Goal: Information Seeking & Learning: Learn about a topic

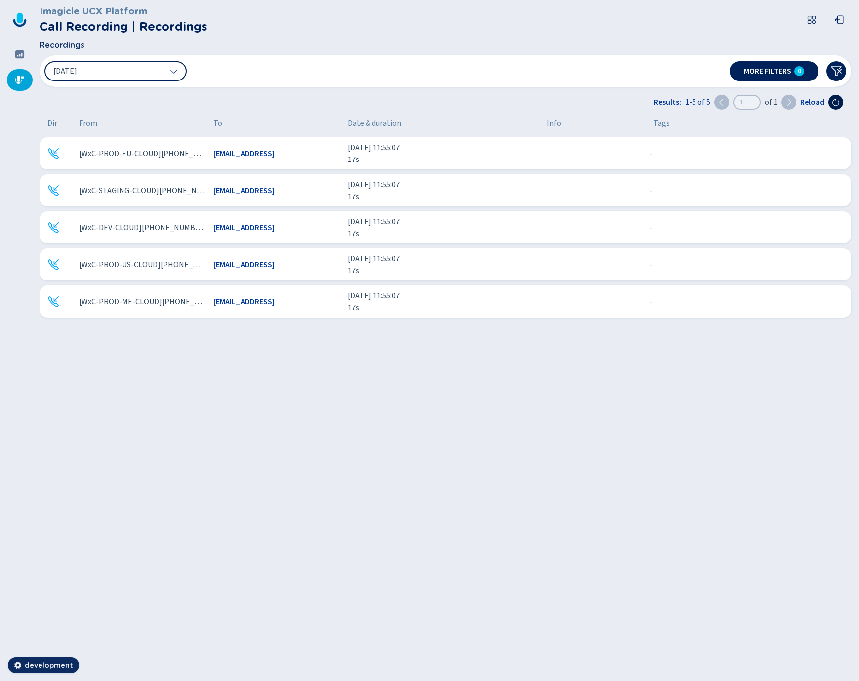
drag, startPoint x: 837, startPoint y: 102, endPoint x: 835, endPoint y: 107, distance: 5.2
click at [836, 102] on icon at bounding box center [836, 102] width 8 height 8
click at [837, 104] on icon at bounding box center [836, 102] width 8 height 8
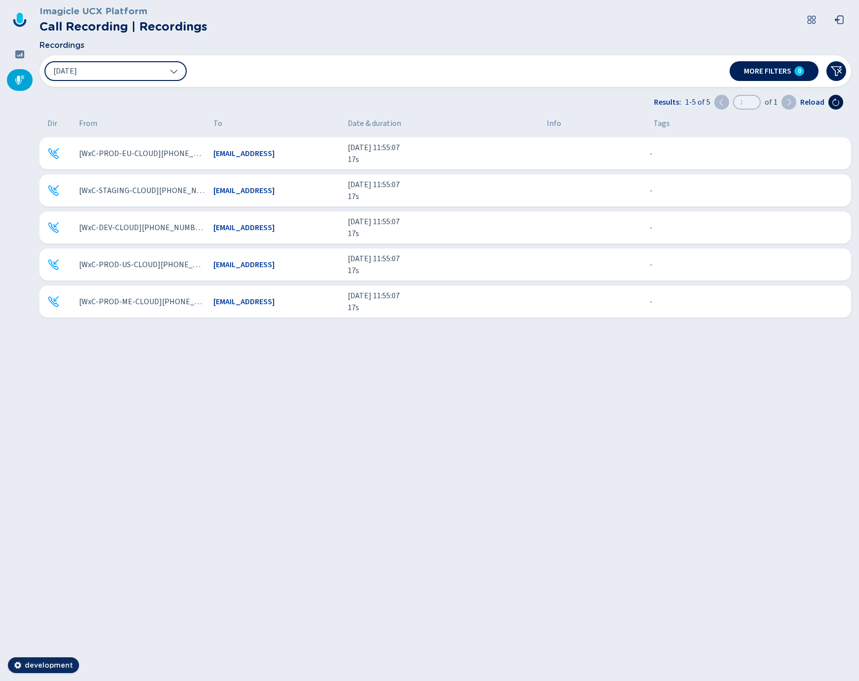
click at [837, 105] on icon at bounding box center [835, 102] width 7 height 7
click at [834, 104] on icon at bounding box center [836, 102] width 8 height 8
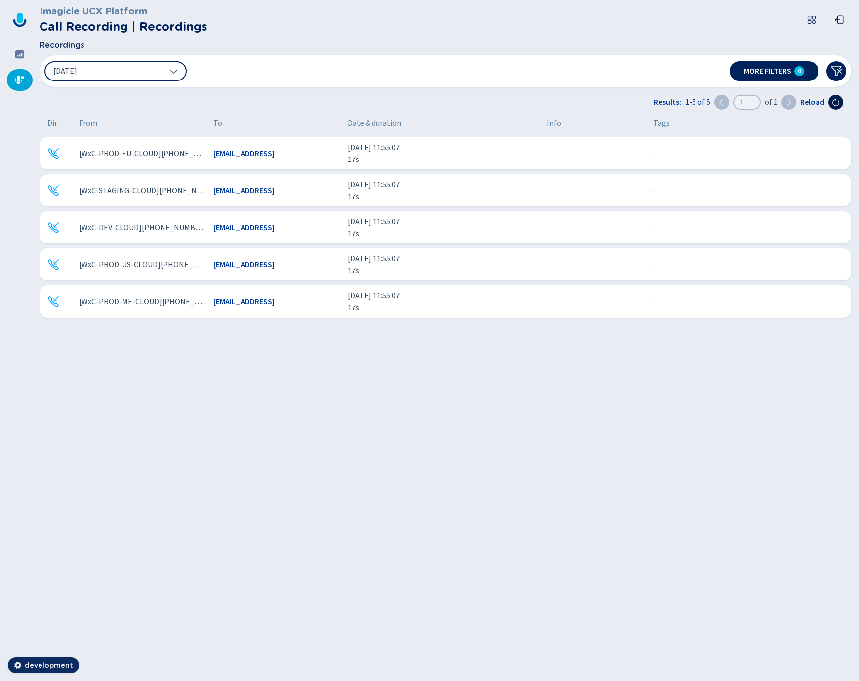
click at [834, 104] on icon at bounding box center [836, 102] width 8 height 8
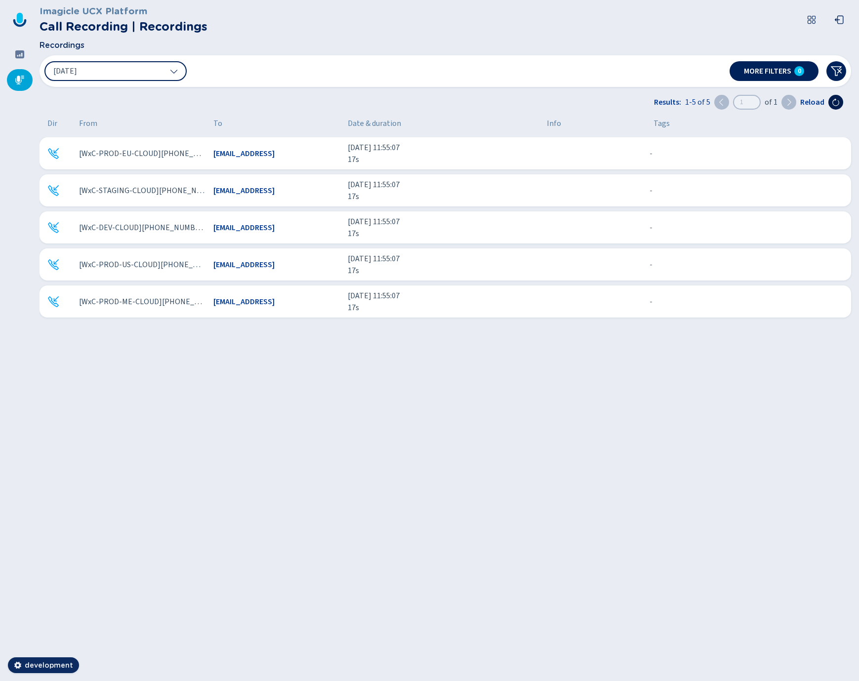
click at [834, 104] on icon at bounding box center [836, 102] width 8 height 8
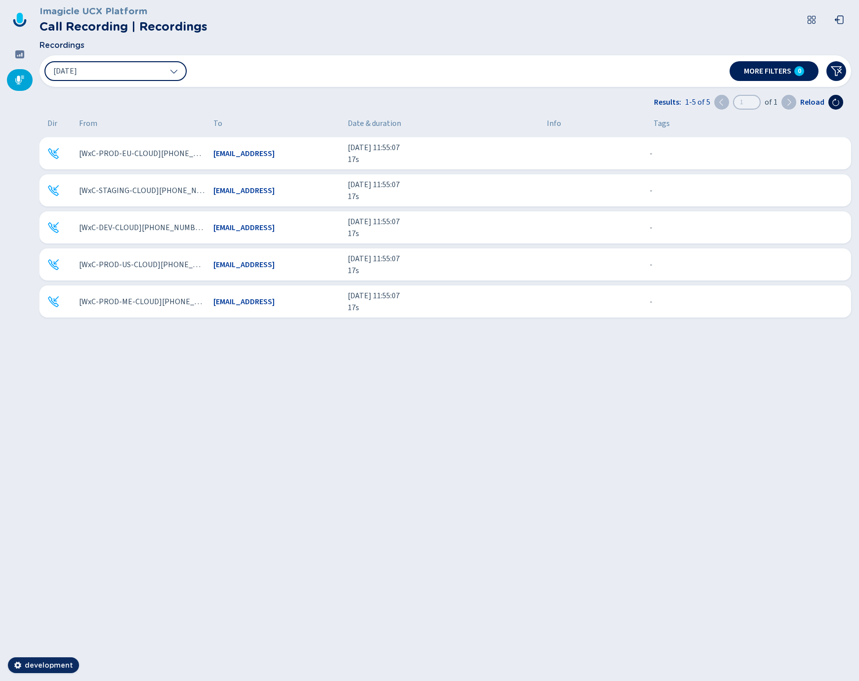
click at [834, 104] on icon at bounding box center [836, 102] width 8 height 8
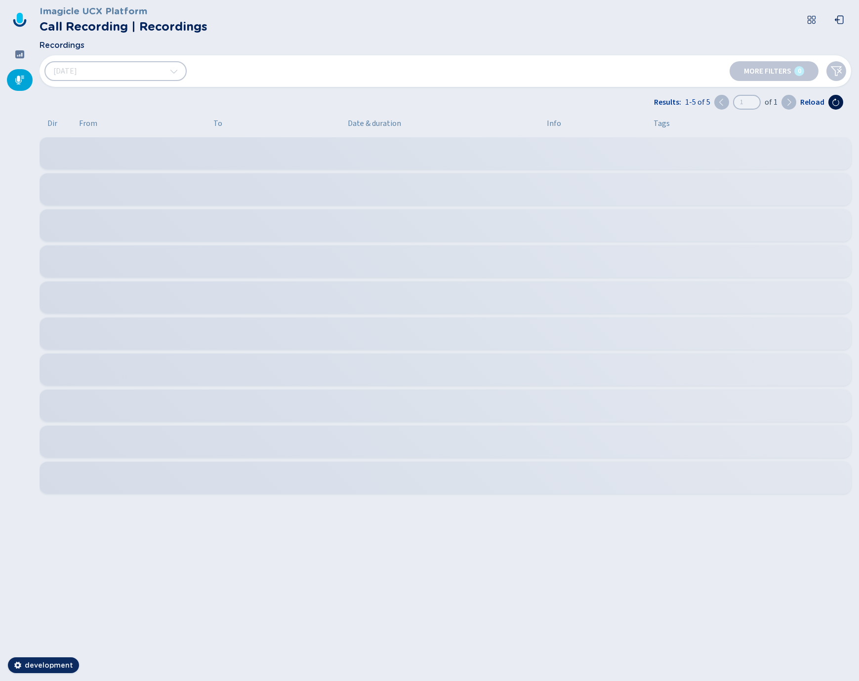
click at [834, 104] on icon at bounding box center [836, 102] width 8 height 8
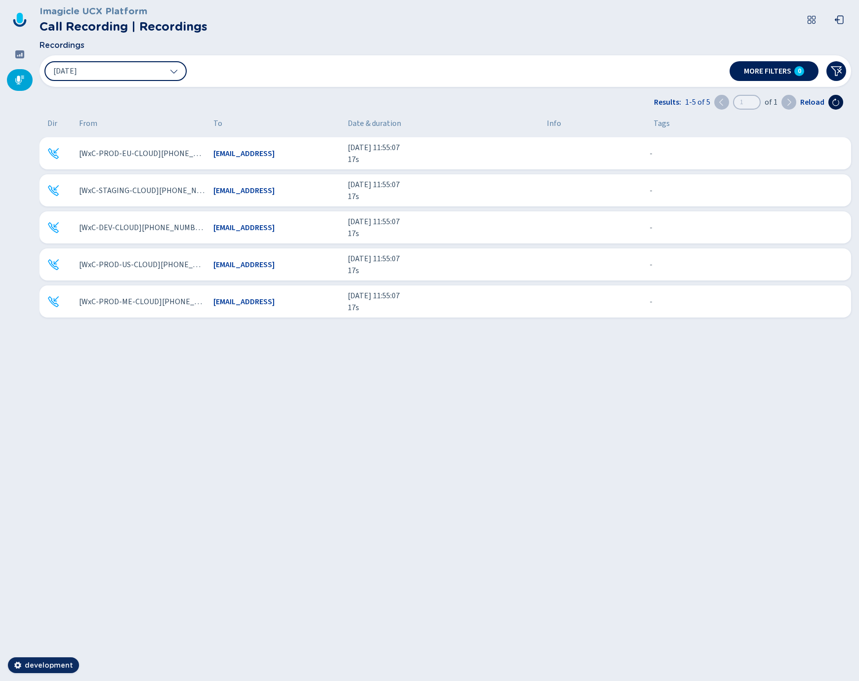
click at [834, 104] on icon at bounding box center [836, 102] width 8 height 8
click at [835, 103] on icon at bounding box center [836, 102] width 8 height 8
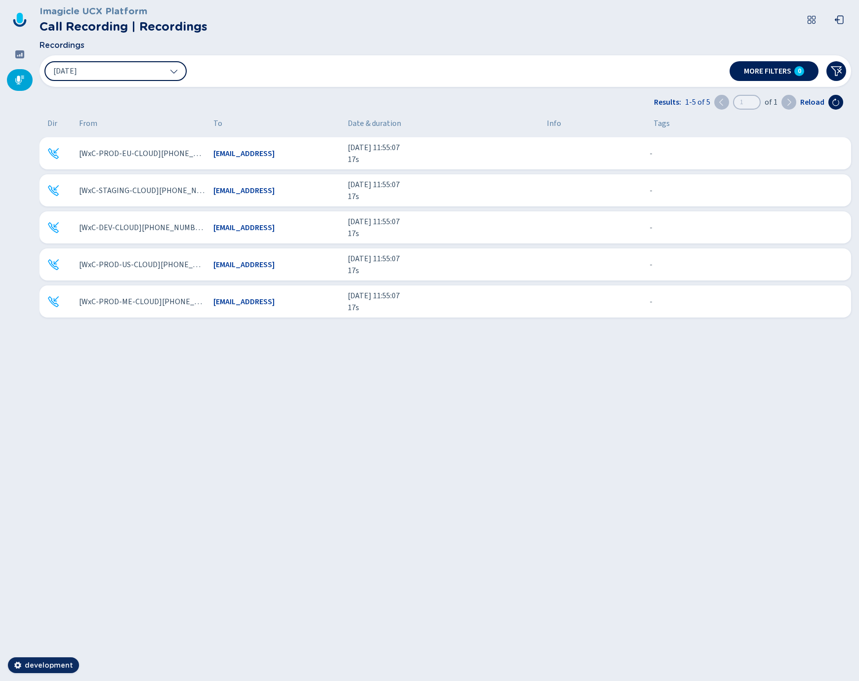
click at [146, 73] on button "[DATE]" at bounding box center [115, 71] width 142 height 20
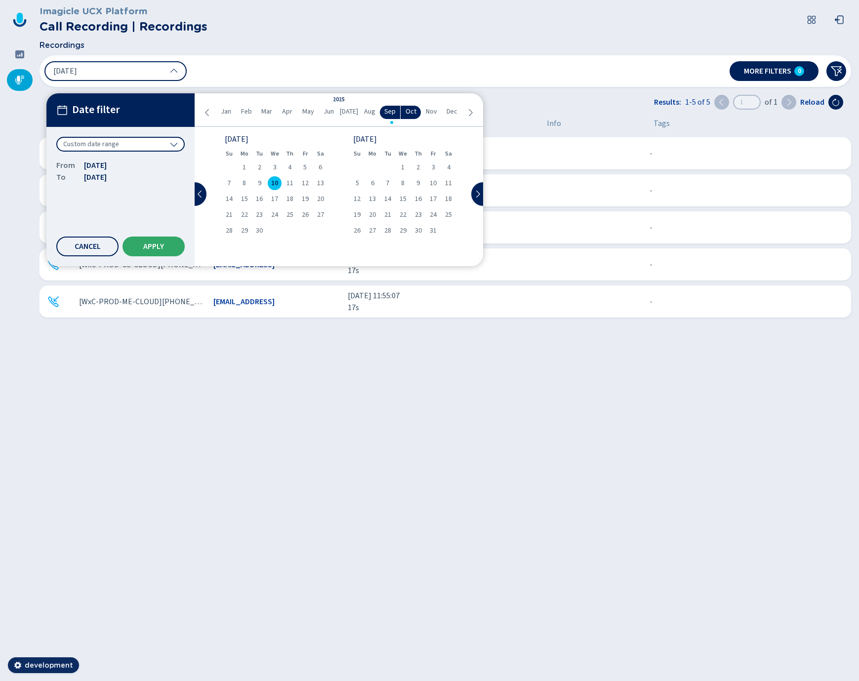
click at [152, 244] on span "Apply" at bounding box center [153, 246] width 21 height 8
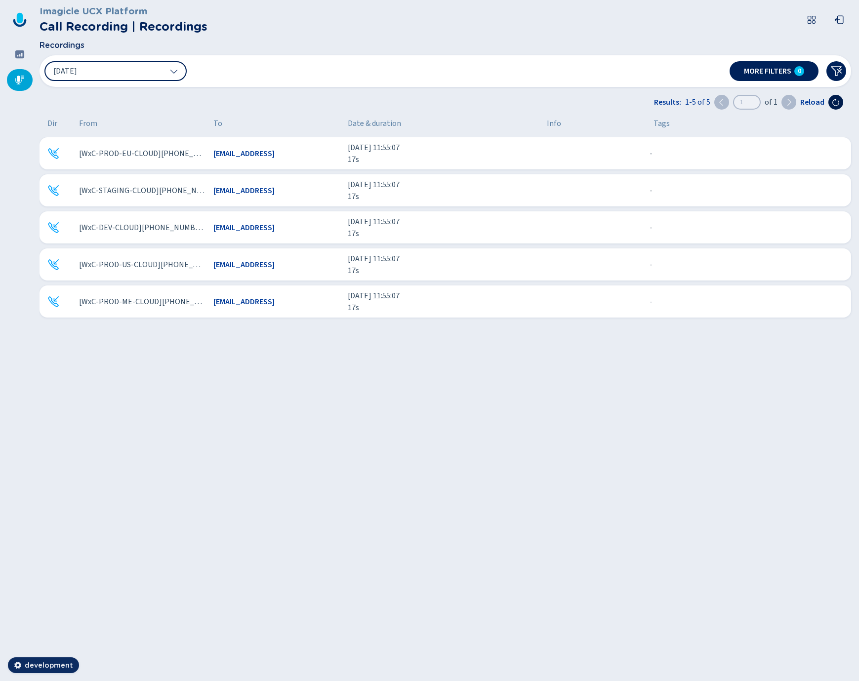
click at [836, 104] on icon at bounding box center [836, 102] width 8 height 8
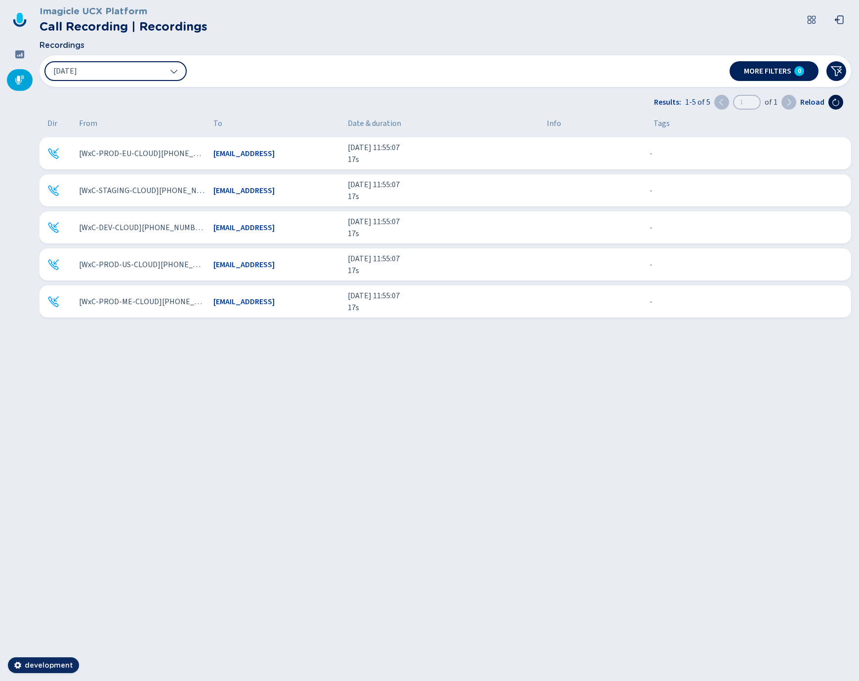
click at [836, 104] on icon at bounding box center [836, 102] width 8 height 8
drag, startPoint x: 808, startPoint y: 104, endPoint x: 811, endPoint y: 108, distance: 5.1
click at [808, 104] on span "Reload" at bounding box center [812, 102] width 24 height 12
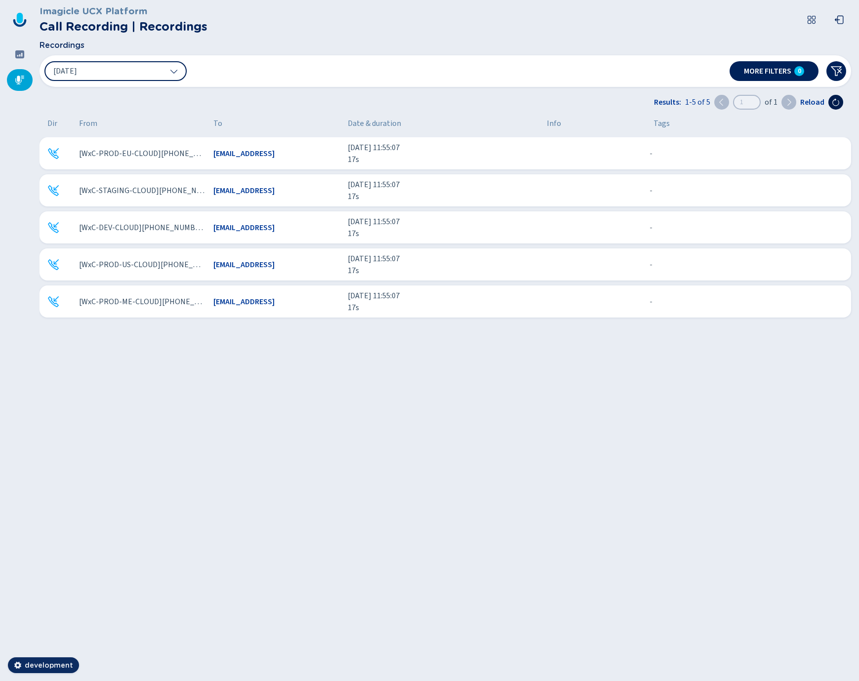
click at [832, 100] on icon at bounding box center [836, 102] width 8 height 8
click at [17, 57] on icon at bounding box center [19, 54] width 9 height 8
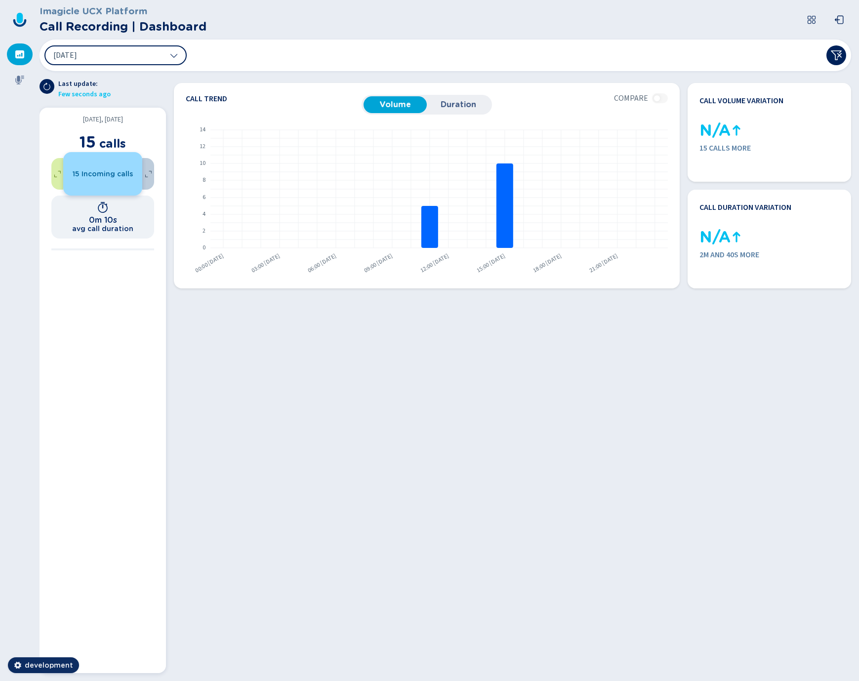
click at [106, 175] on span "15 Incoming calls" at bounding box center [103, 174] width 60 height 10
click at [111, 143] on span "calls" at bounding box center [112, 143] width 27 height 14
click at [109, 260] on section "[DATE], [DATE] 15 calls 0 15 0 0m 10s avg call duration" at bounding box center [103, 390] width 126 height 565
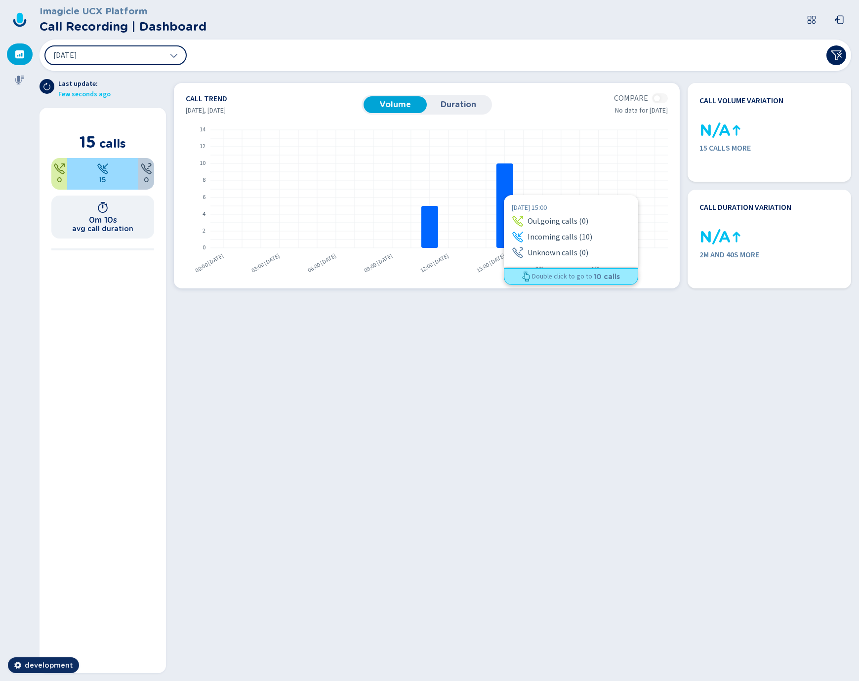
click at [504, 195] on rect at bounding box center [504, 205] width 17 height 84
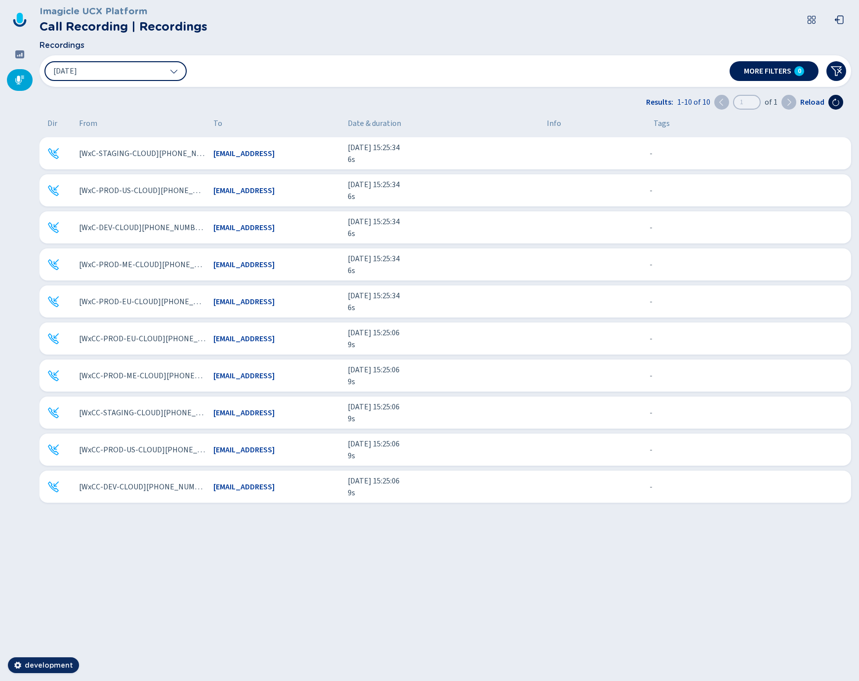
click at [836, 103] on icon at bounding box center [836, 102] width 8 height 8
click at [134, 76] on button "[DATE]" at bounding box center [115, 71] width 142 height 20
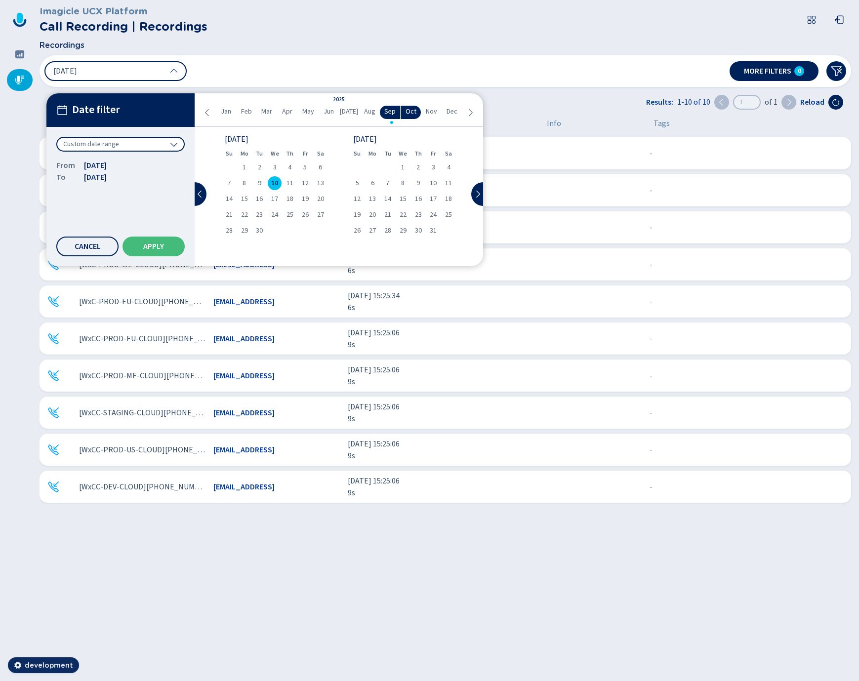
click at [273, 184] on span "10" at bounding box center [274, 183] width 7 height 7
click at [136, 144] on div "Custom date range" at bounding box center [120, 144] width 128 height 15
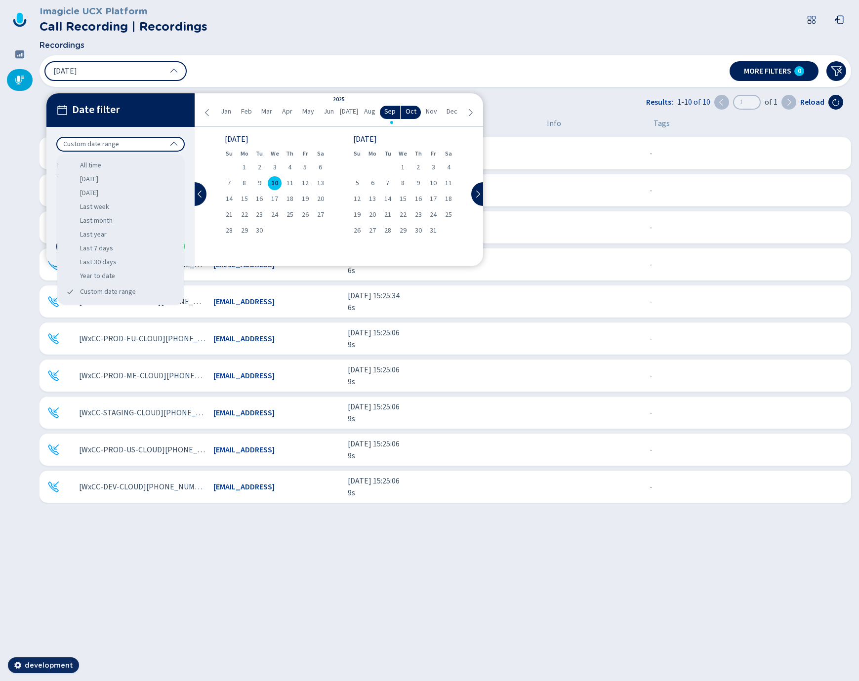
click at [136, 144] on div "Custom date range" at bounding box center [120, 144] width 128 height 15
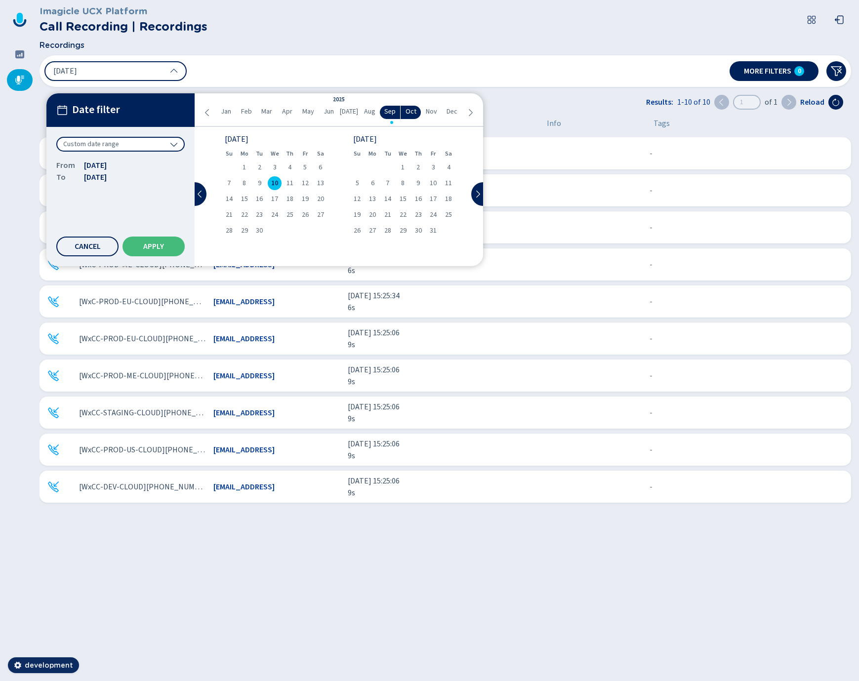
click at [277, 182] on span "10" at bounding box center [274, 183] width 7 height 7
drag, startPoint x: 185, startPoint y: 245, endPoint x: 177, endPoint y: 245, distance: 7.4
click at [185, 245] on div "Cancel Apply" at bounding box center [120, 247] width 128 height 20
click at [168, 245] on button "Apply" at bounding box center [153, 247] width 62 height 20
